Goal: Task Accomplishment & Management: Complete application form

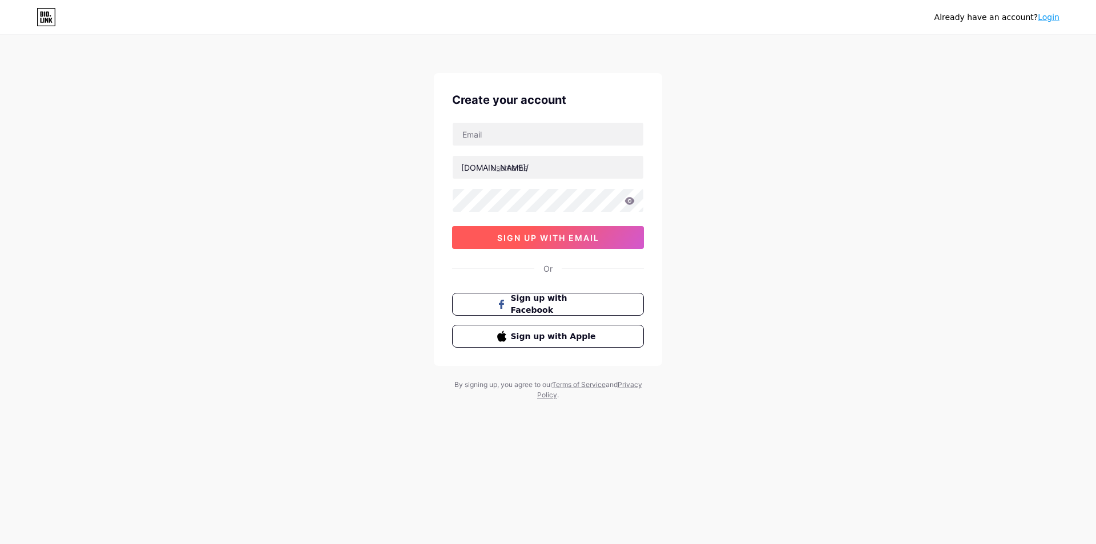
click at [557, 241] on span "sign up with email" at bounding box center [548, 238] width 102 height 10
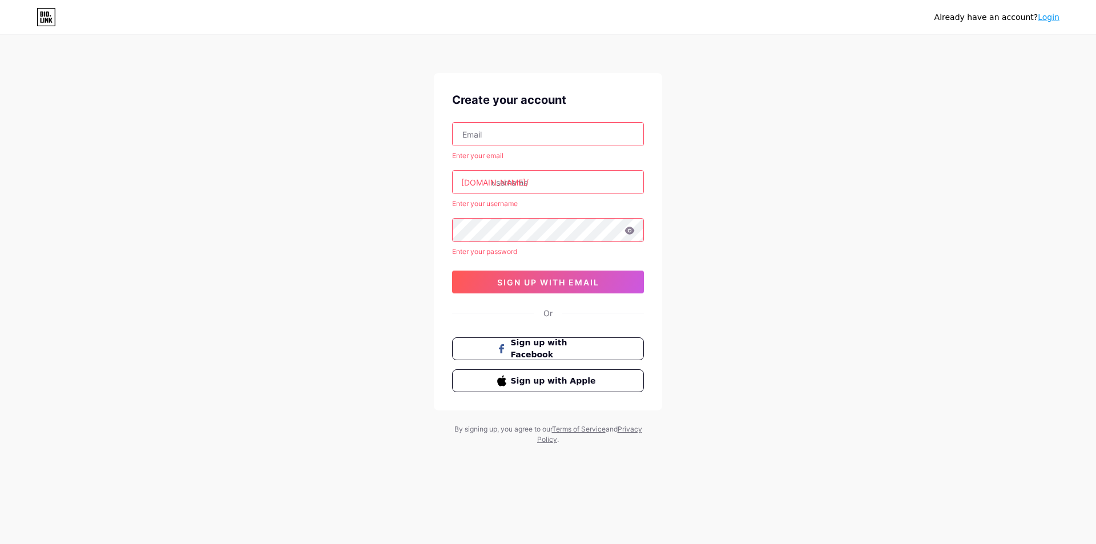
click at [531, 128] on input "text" at bounding box center [548, 134] width 191 height 23
type input "[EMAIL_ADDRESS][DOMAIN_NAME]"
click at [509, 194] on div at bounding box center [548, 182] width 192 height 24
click at [517, 181] on input "text" at bounding box center [548, 182] width 191 height 23
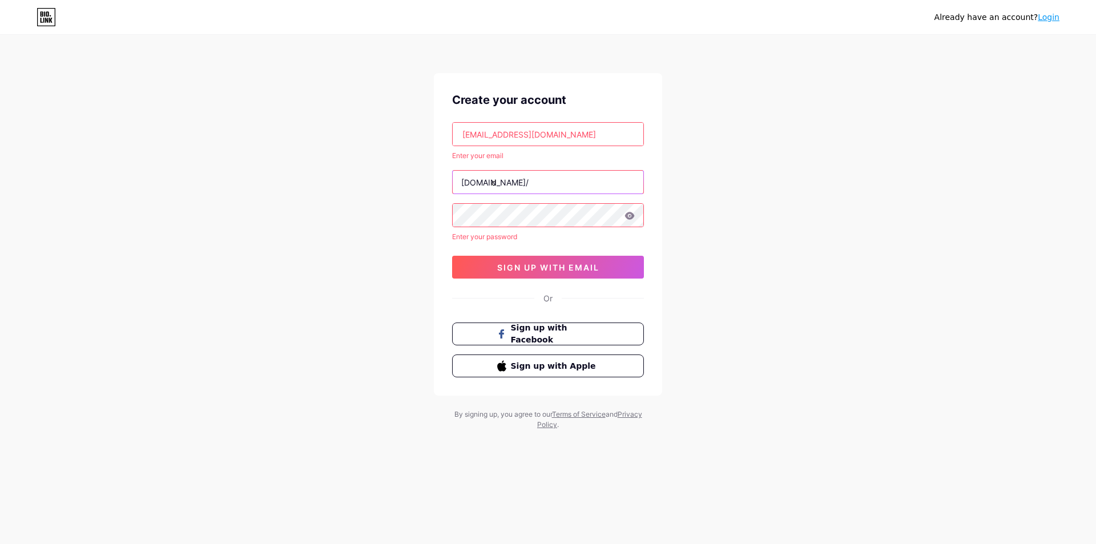
type input "d"
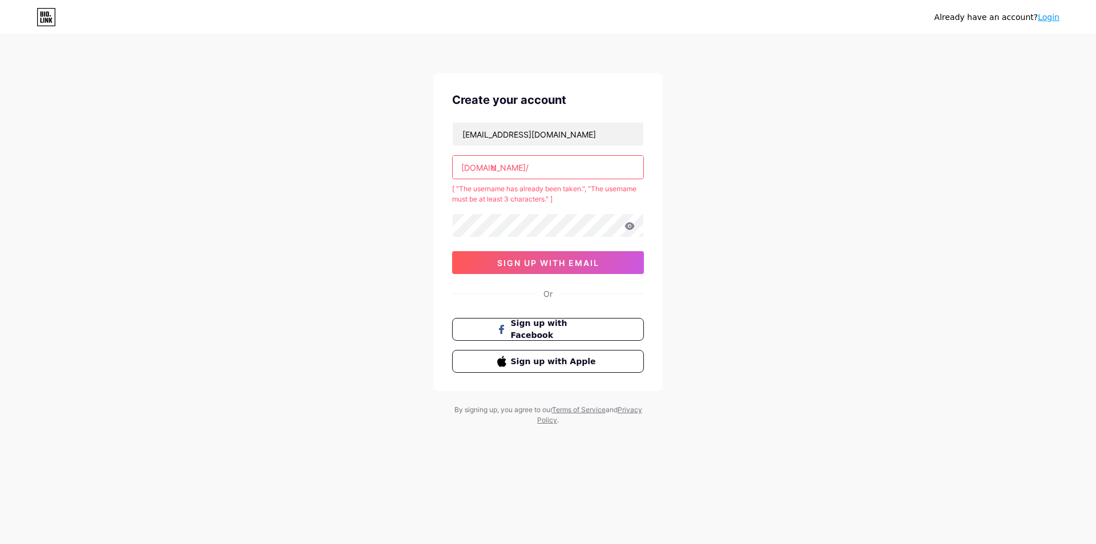
click at [525, 157] on input "d" at bounding box center [548, 167] width 191 height 23
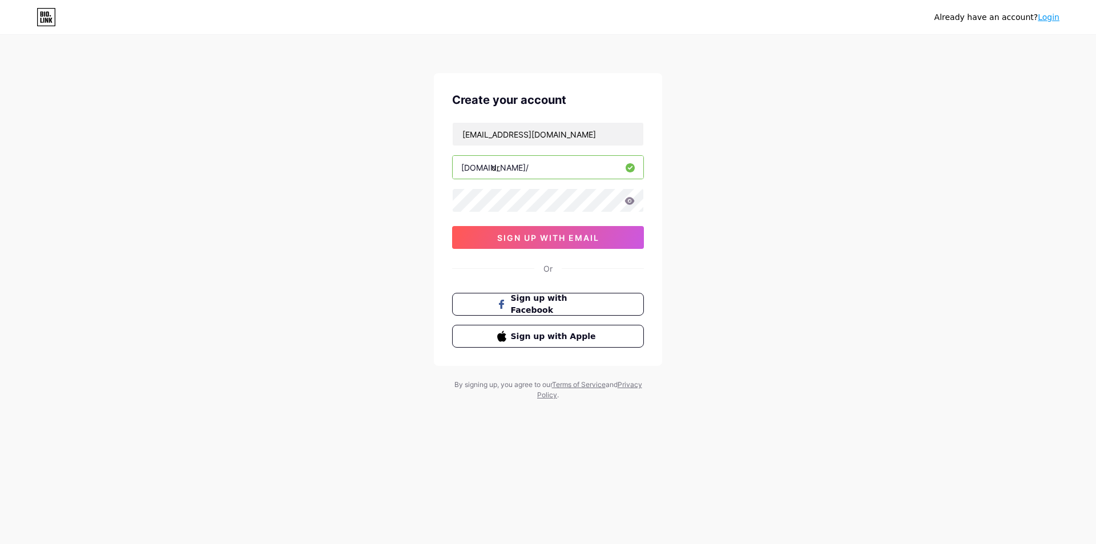
type input "d"
type input "س"
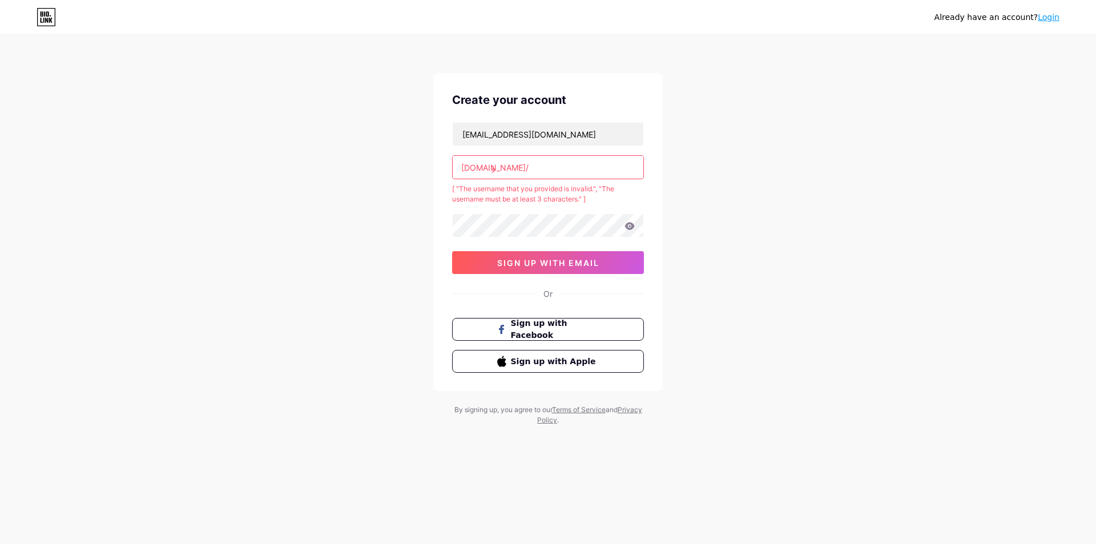
type input "دؤ"
type input "ر"
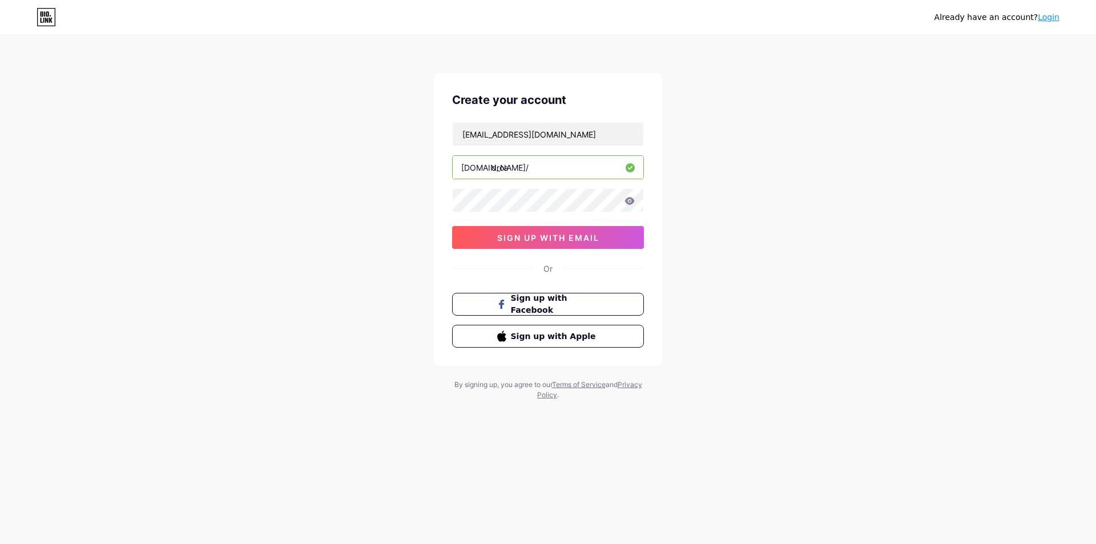
click at [507, 171] on input "dros" at bounding box center [548, 167] width 191 height 23
type input "droosarbia"
click at [546, 235] on span "sign up with email" at bounding box center [548, 238] width 102 height 10
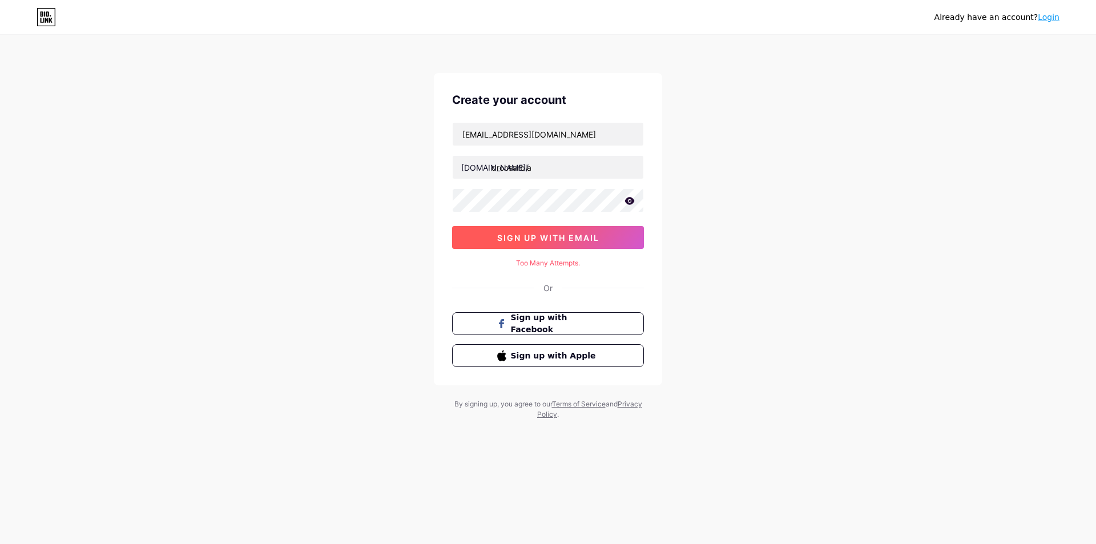
click at [575, 228] on button "sign up with email" at bounding box center [548, 237] width 192 height 23
click at [573, 230] on button "sign up with email" at bounding box center [548, 237] width 192 height 23
click at [631, 204] on icon at bounding box center [630, 200] width 10 height 7
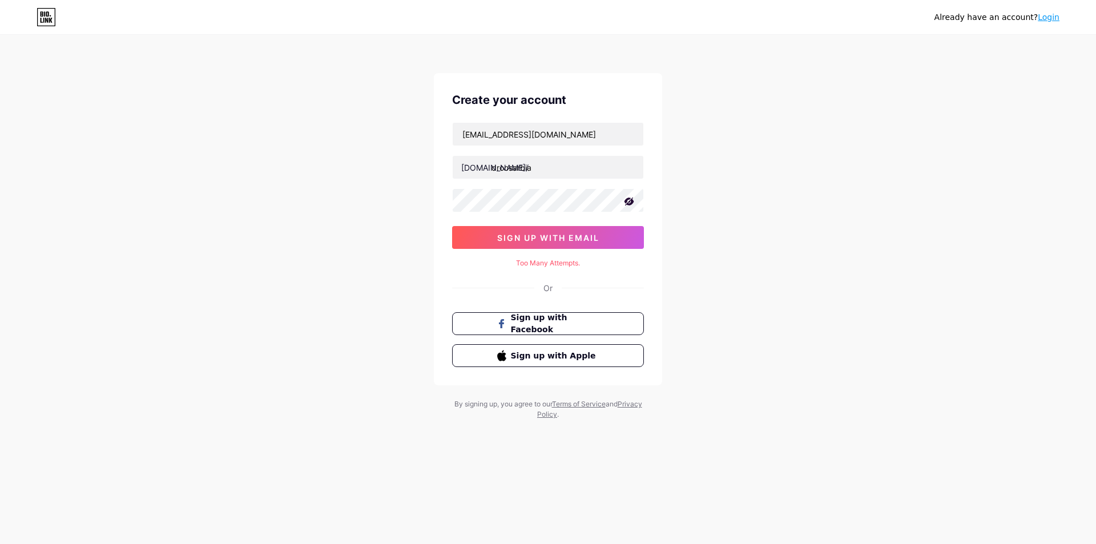
click at [630, 203] on icon at bounding box center [628, 201] width 11 height 11
click at [603, 231] on button "sign up with email" at bounding box center [548, 237] width 192 height 23
click at [550, 287] on div "Or" at bounding box center [547, 288] width 9 height 12
